Goal: Task Accomplishment & Management: Complete application form

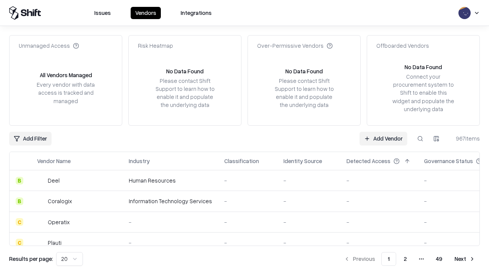
click at [383, 138] on link "Add Vendor" at bounding box center [384, 139] width 48 height 14
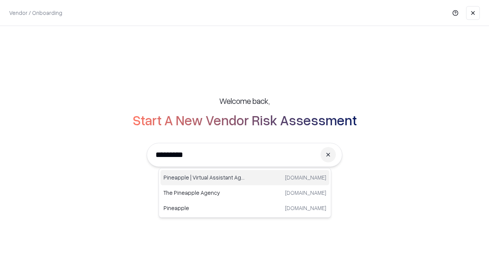
click at [245, 178] on div "Pineapple | Virtual Assistant Agency [DOMAIN_NAME]" at bounding box center [245, 177] width 169 height 15
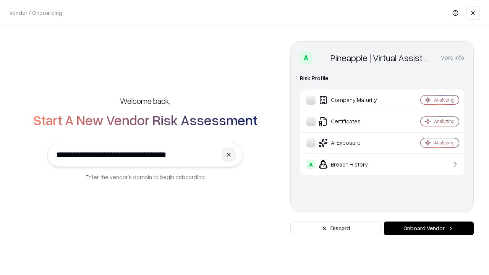
type input "**********"
click at [429, 229] on button "Onboard Vendor" at bounding box center [429, 229] width 90 height 14
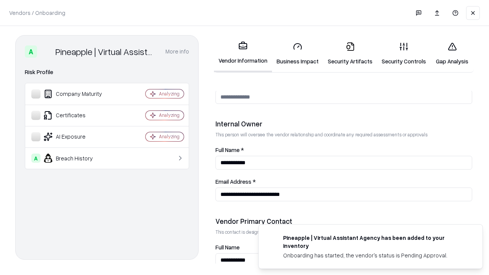
scroll to position [396, 0]
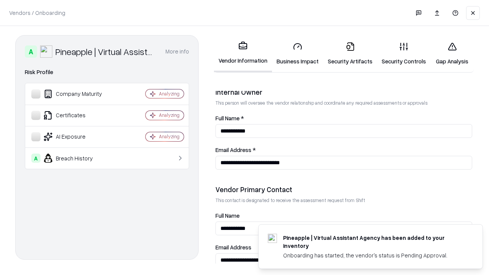
click at [298, 54] on link "Business Impact" at bounding box center [297, 54] width 51 height 36
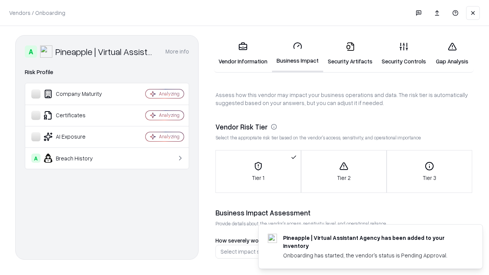
click at [350, 54] on link "Security Artifacts" at bounding box center [350, 54] width 54 height 36
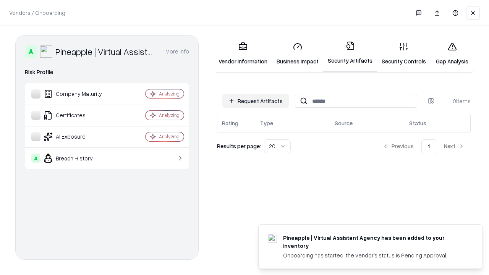
click at [256, 101] on button "Request Artifacts" at bounding box center [255, 101] width 67 height 14
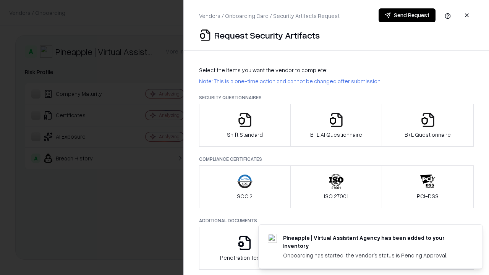
click at [245, 125] on icon "button" at bounding box center [244, 119] width 15 height 15
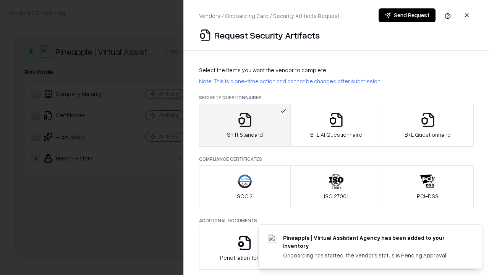
click at [407, 15] on button "Send Request" at bounding box center [407, 15] width 57 height 14
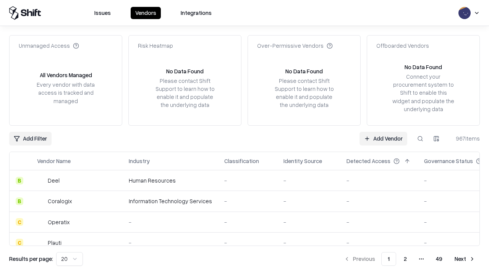
click at [420, 138] on button at bounding box center [421, 139] width 14 height 14
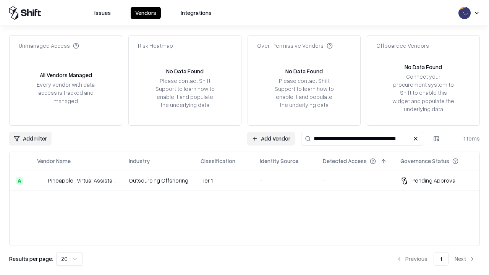
type input "**********"
click at [249, 180] on td "Tier 1" at bounding box center [224, 180] width 59 height 21
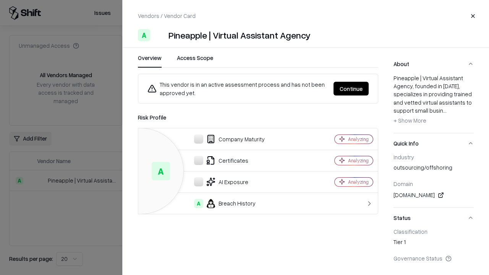
click at [351, 89] on button "Continue" at bounding box center [351, 89] width 35 height 14
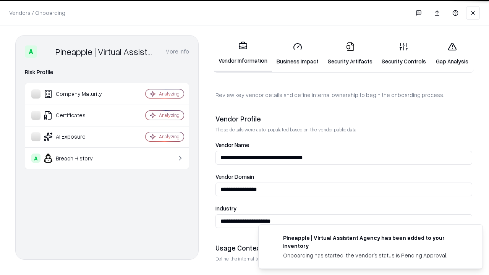
click at [350, 54] on link "Security Artifacts" at bounding box center [350, 54] width 54 height 36
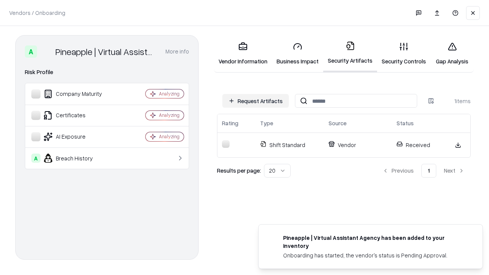
click at [404, 54] on link "Security Controls" at bounding box center [404, 54] width 54 height 36
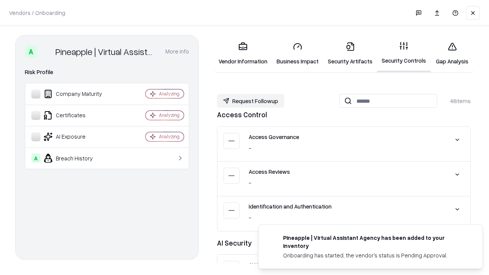
click at [251, 101] on button "Request Followup" at bounding box center [250, 101] width 67 height 14
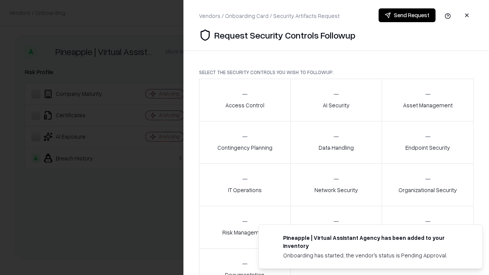
click at [245, 100] on div "Access Control" at bounding box center [245, 100] width 39 height 19
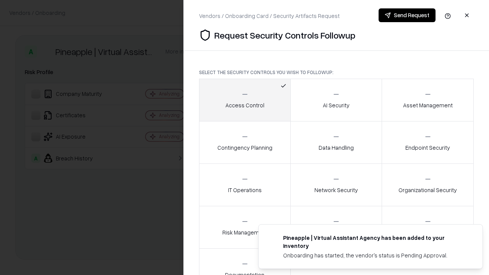
click at [407, 15] on button "Send Request" at bounding box center [407, 15] width 57 height 14
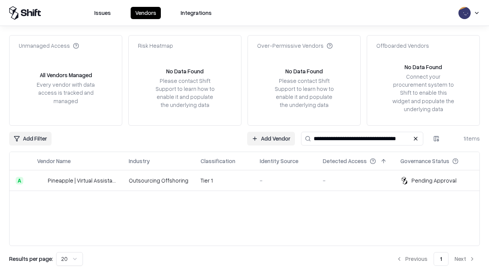
type input "**********"
click at [249, 180] on td "Tier 1" at bounding box center [224, 180] width 59 height 21
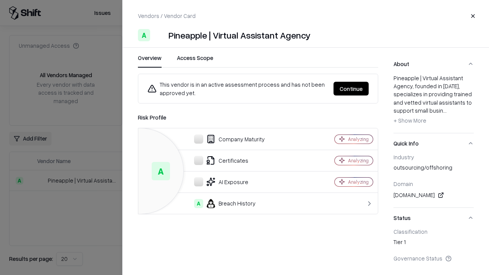
click at [351, 89] on button "Continue" at bounding box center [351, 89] width 35 height 14
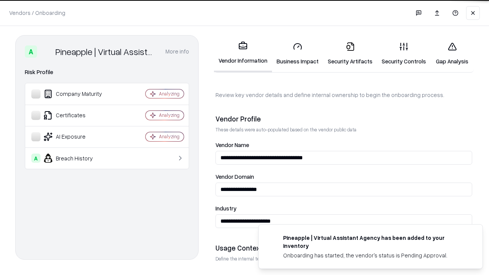
click at [452, 54] on link "Gap Analysis" at bounding box center [452, 54] width 43 height 36
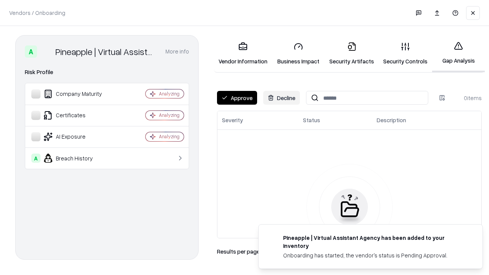
click at [237, 98] on button "Approve" at bounding box center [237, 98] width 40 height 14
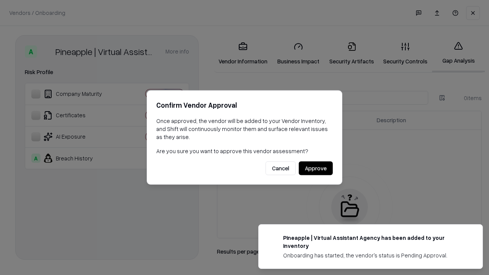
click at [316, 168] on button "Approve" at bounding box center [316, 169] width 34 height 14
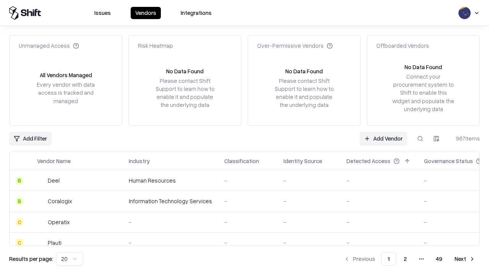
type input "**********"
click at [383, 138] on link "Add Vendor" at bounding box center [384, 139] width 48 height 14
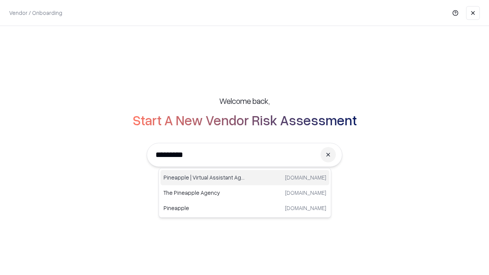
click at [245, 178] on div "Pineapple | Virtual Assistant Agency [DOMAIN_NAME]" at bounding box center [245, 177] width 169 height 15
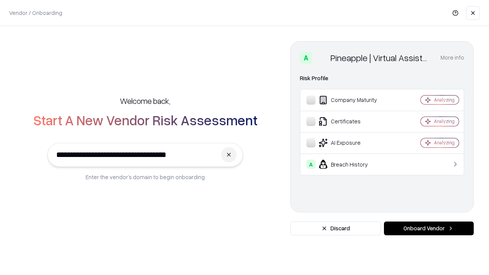
type input "**********"
click at [429, 229] on button "Onboard Vendor" at bounding box center [429, 229] width 90 height 14
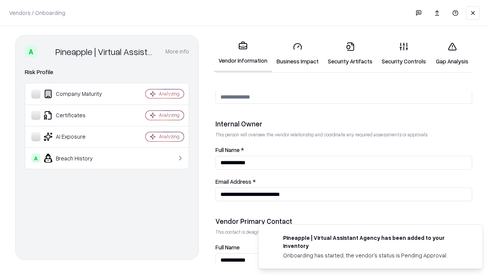
scroll to position [396, 0]
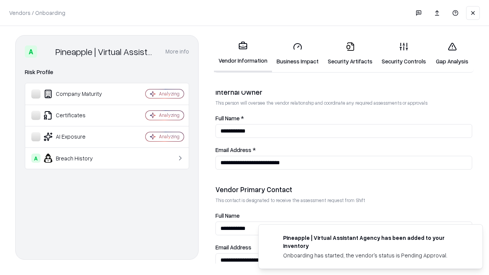
click at [452, 54] on link "Gap Analysis" at bounding box center [452, 54] width 43 height 36
